Goal: Information Seeking & Learning: Learn about a topic

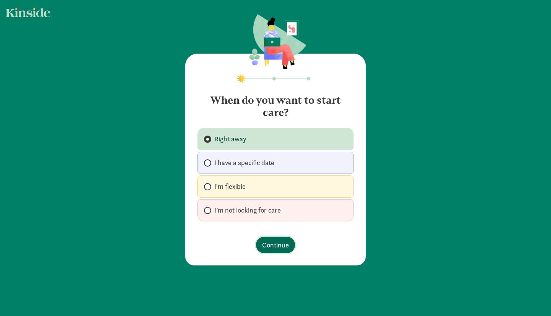
click at [279, 248] on span "Continue" at bounding box center [275, 245] width 27 height 10
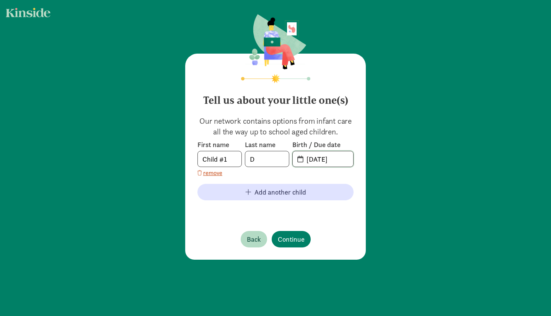
click at [339, 155] on input "[DATE]" at bounding box center [327, 158] width 51 height 15
click at [321, 159] on input "[DATE]" at bounding box center [327, 158] width 51 height 15
click at [340, 157] on input "[DATE]" at bounding box center [327, 158] width 51 height 15
type input "[DATE]"
click at [288, 241] on span "Continue" at bounding box center [291, 239] width 27 height 10
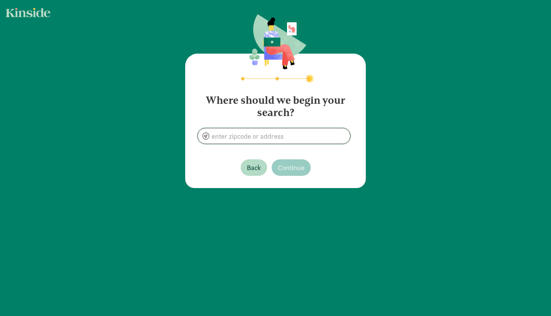
click at [278, 135] on input at bounding box center [274, 135] width 152 height 15
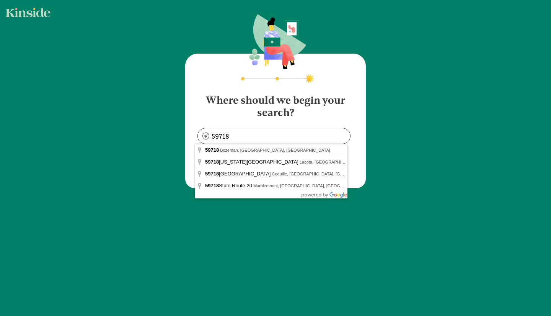
type input "[GEOGRAPHIC_DATA], [GEOGRAPHIC_DATA]"
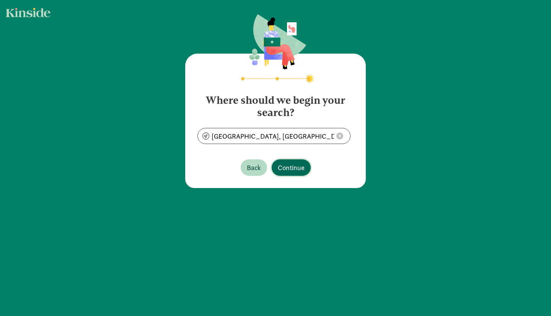
click at [289, 167] on span "Continue" at bounding box center [291, 167] width 27 height 10
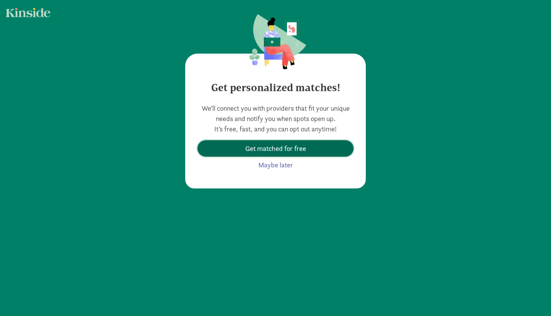
click at [303, 150] on span "Get matched for free" at bounding box center [276, 148] width 144 height 10
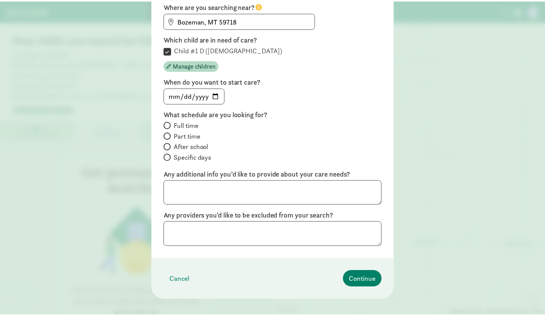
scroll to position [93, 0]
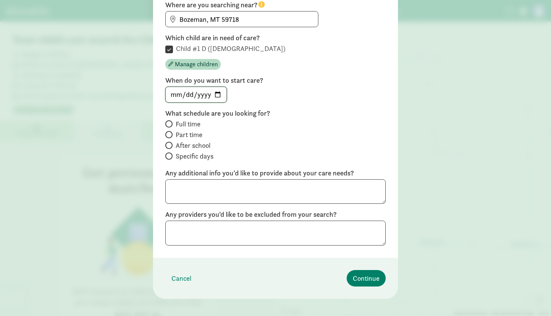
click at [214, 95] on input "[DATE]" at bounding box center [196, 94] width 61 height 15
click at [206, 92] on input "[DATE]" at bounding box center [196, 94] width 61 height 15
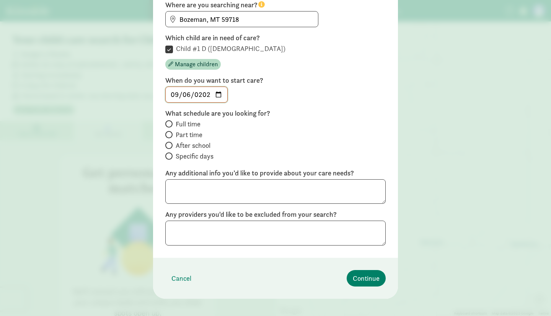
type input "[DATE]"
click at [167, 123] on input "Full time" at bounding box center [167, 123] width 5 height 5
radio input "true"
click at [167, 136] on input "Part time" at bounding box center [167, 134] width 5 height 5
radio input "true"
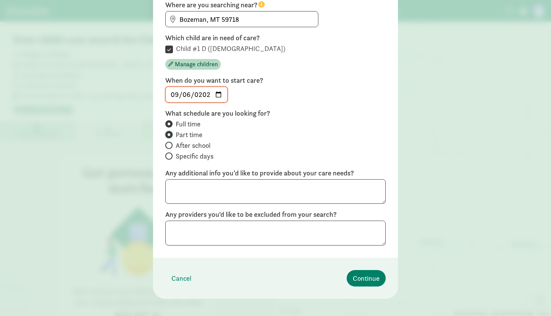
radio input "false"
click at [366, 280] on span "Continue" at bounding box center [366, 278] width 27 height 10
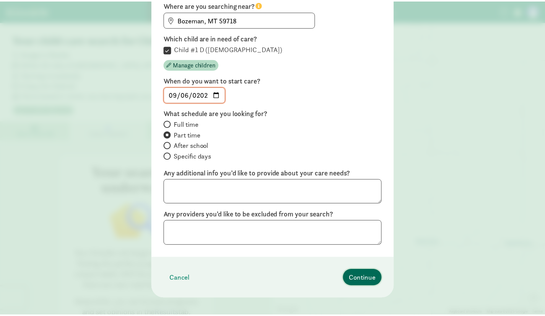
scroll to position [0, 0]
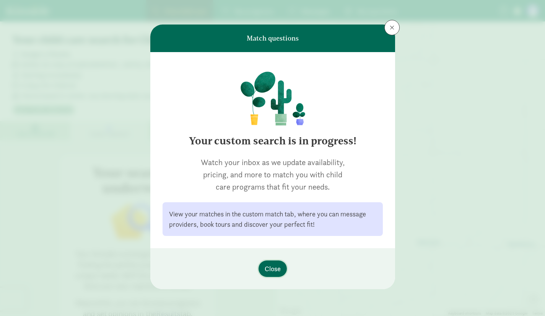
click at [274, 265] on span "Close" at bounding box center [273, 268] width 16 height 10
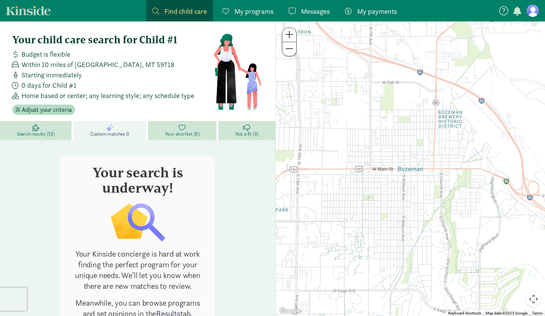
click at [43, 128] on link "Search results (53)" at bounding box center [36, 130] width 73 height 19
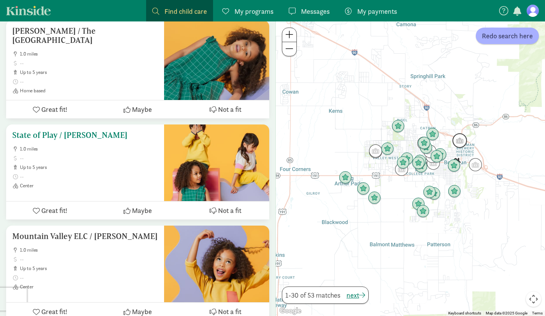
scroll to position [554, 0]
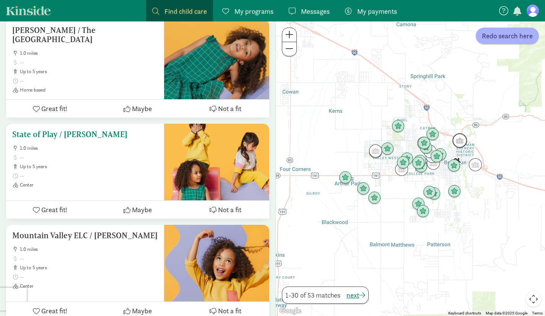
click at [227, 212] on span "Not a fit" at bounding box center [229, 209] width 23 height 10
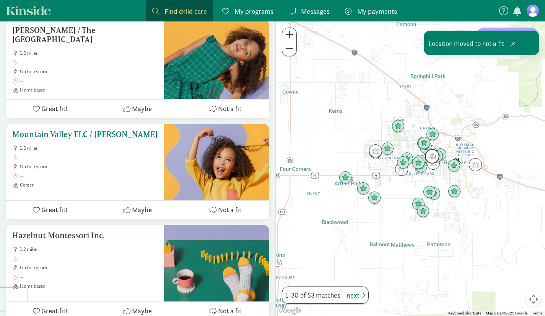
click at [232, 210] on span "Not a fit" at bounding box center [229, 209] width 23 height 10
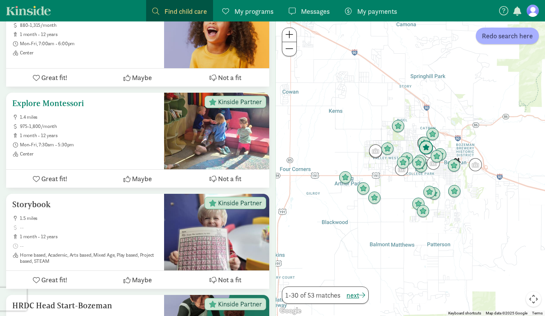
scroll to position [787, 0]
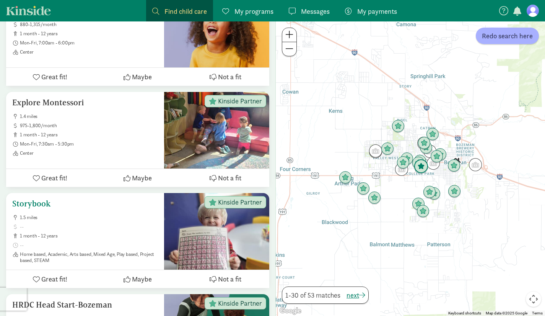
click at [217, 278] on button "Not a fit" at bounding box center [226, 279] width 88 height 18
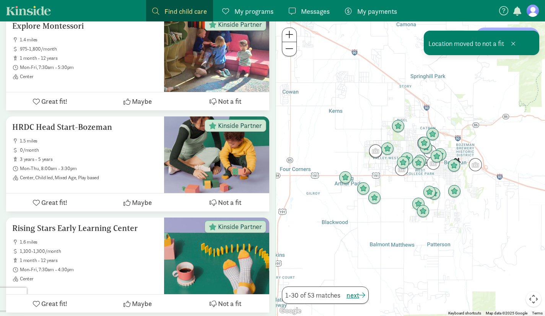
scroll to position [866, 0]
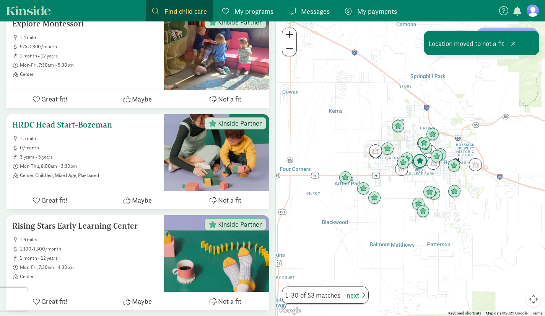
click at [232, 200] on span "Not a fit" at bounding box center [229, 200] width 23 height 10
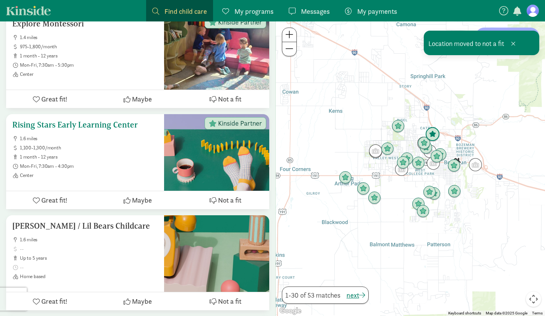
click at [235, 201] on span "Not a fit" at bounding box center [229, 200] width 23 height 10
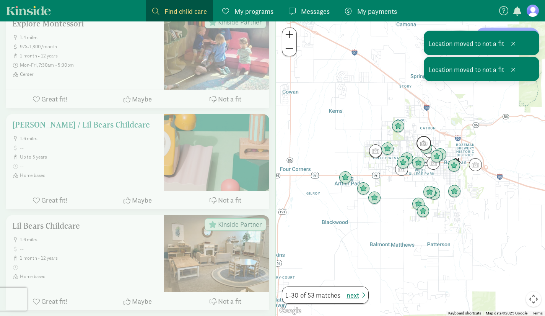
click at [235, 201] on span "Not a fit" at bounding box center [229, 200] width 23 height 10
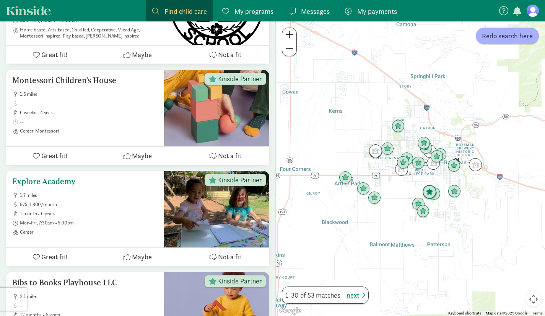
scroll to position [1113, 0]
click at [144, 177] on h5 "Explore Academy" at bounding box center [85, 180] width 146 height 9
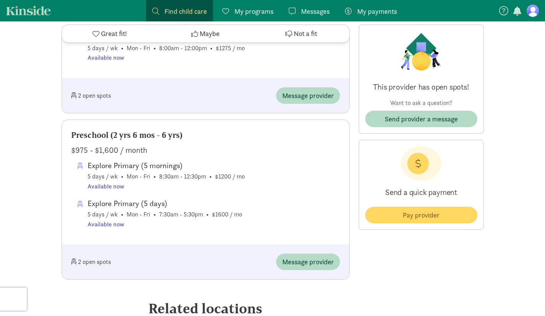
scroll to position [612, 0]
